Goal: Contribute content

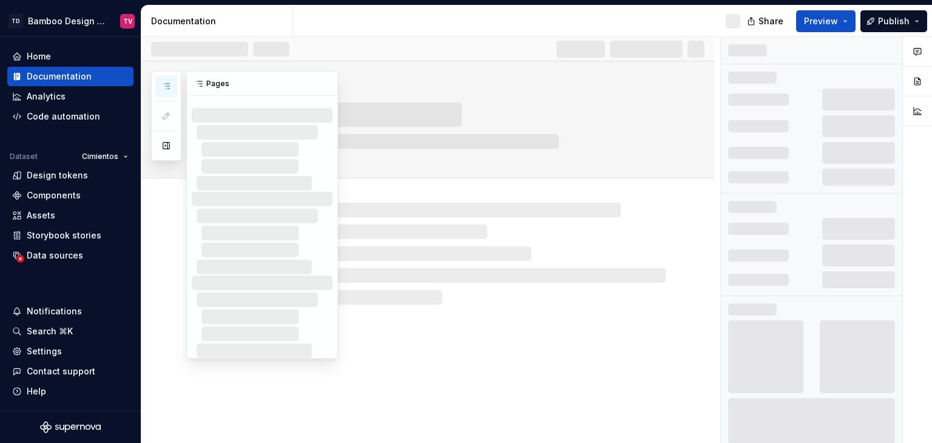
click at [164, 88] on icon "button" at bounding box center [166, 86] width 10 height 10
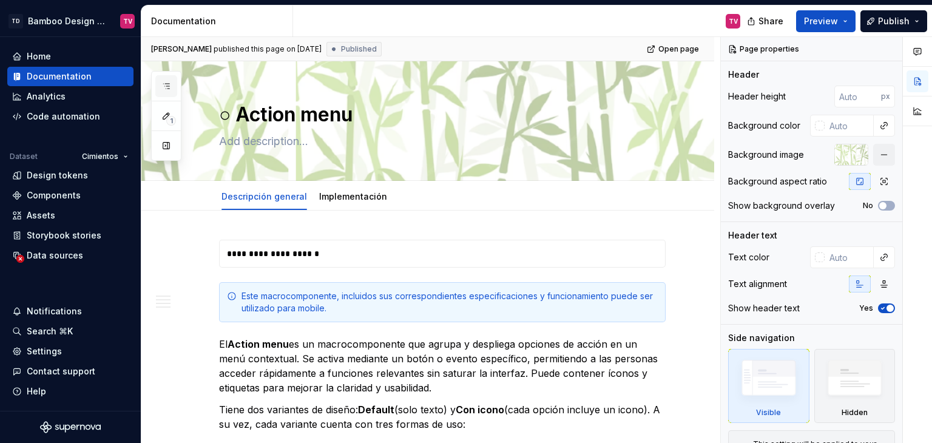
click at [170, 84] on button "button" at bounding box center [166, 86] width 22 height 22
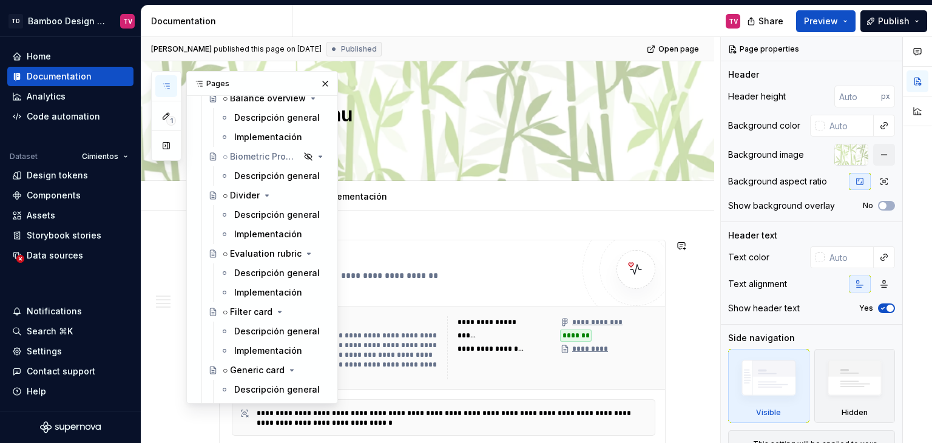
scroll to position [2730, 0]
click at [257, 178] on div "Descripción general" at bounding box center [277, 178] width 86 height 12
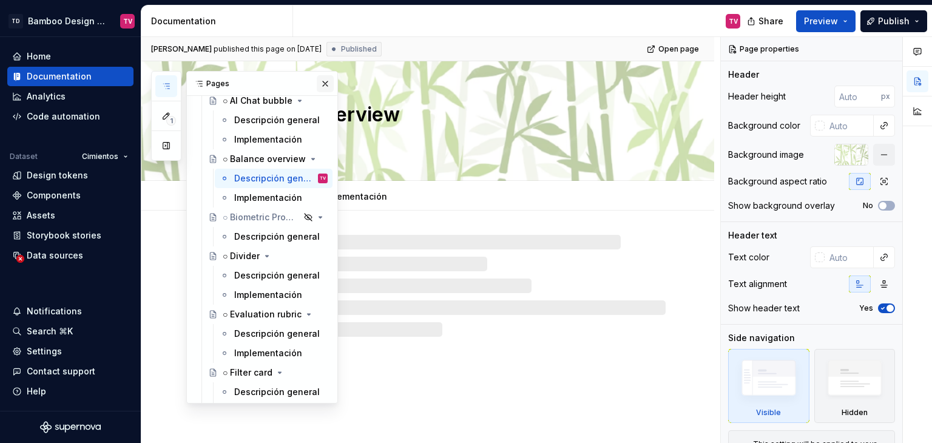
click at [319, 83] on button "button" at bounding box center [325, 83] width 17 height 17
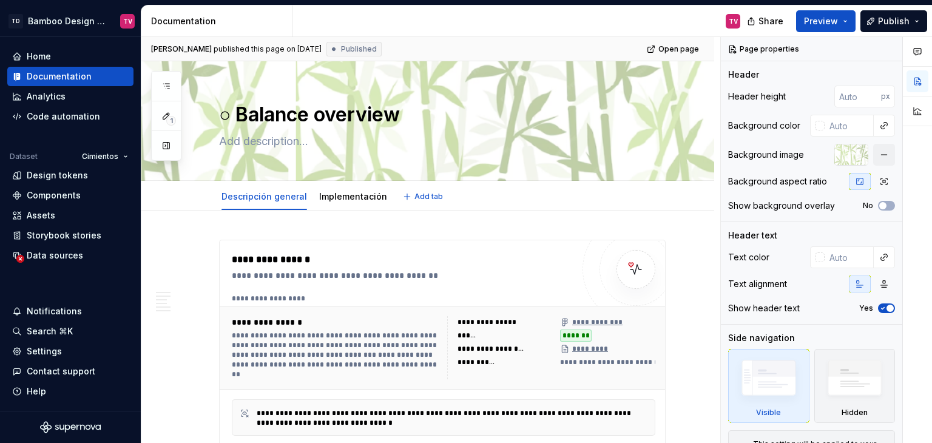
type textarea "*"
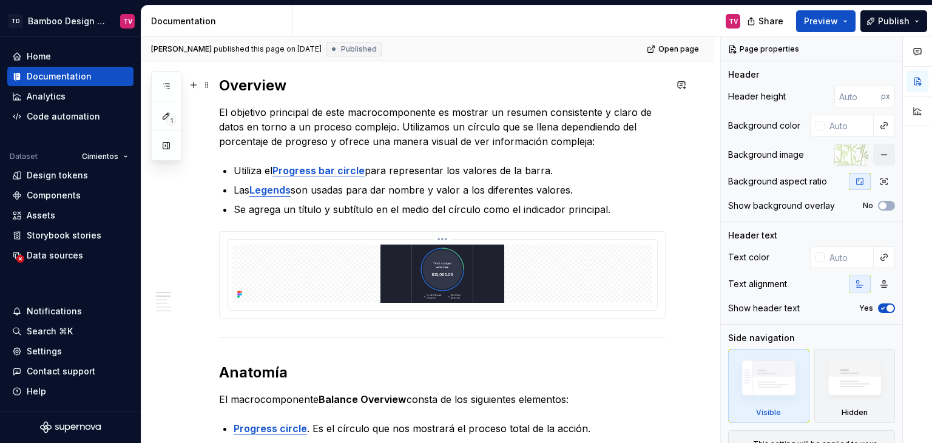
scroll to position [425, 0]
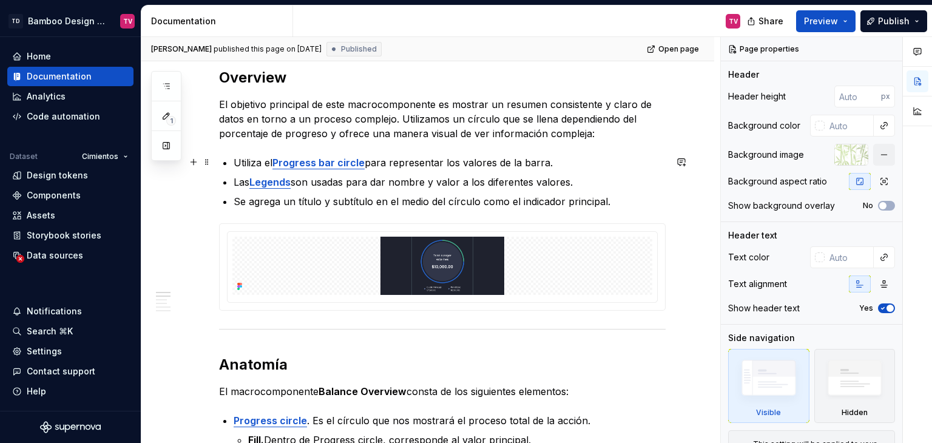
click at [334, 161] on strong "Progress bar circle" at bounding box center [318, 163] width 92 height 12
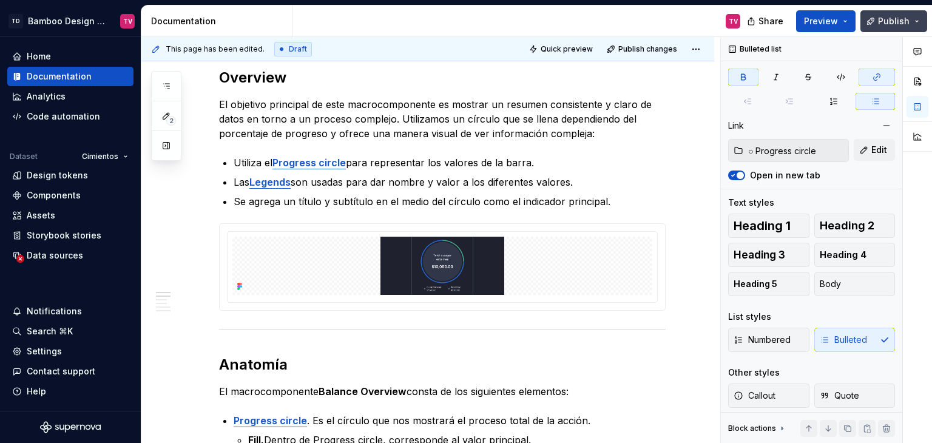
click at [880, 26] on span "Publish" at bounding box center [894, 21] width 32 height 12
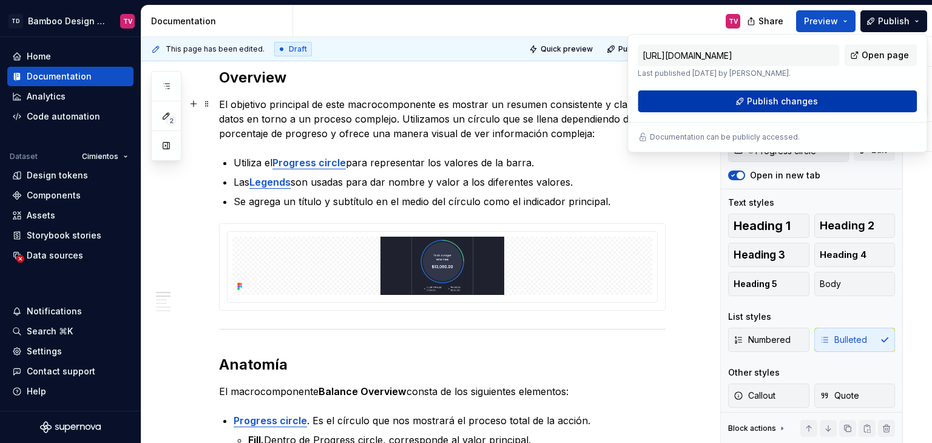
click at [711, 110] on button "Publish changes" at bounding box center [777, 101] width 279 height 22
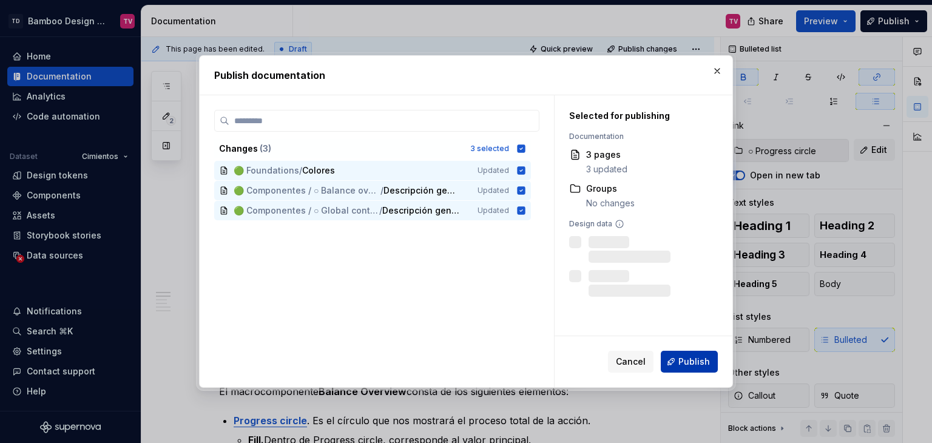
click at [703, 357] on span "Publish" at bounding box center [694, 362] width 32 height 12
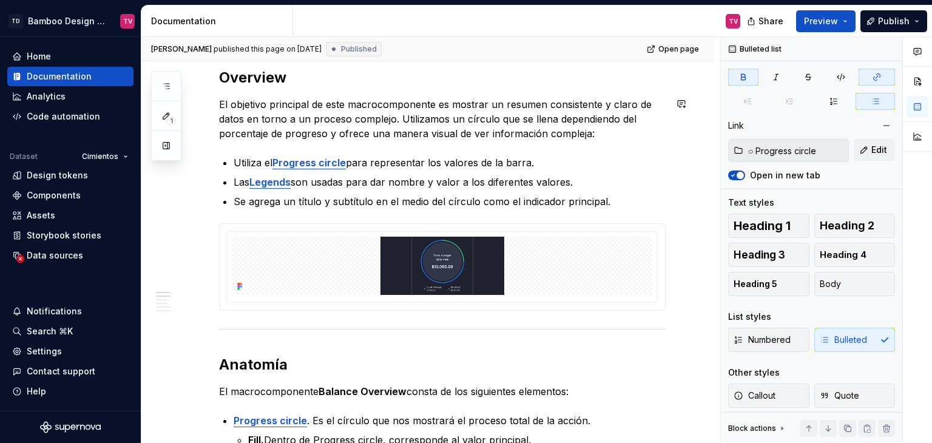
type textarea "*"
